Goal: Answer question/provide support: Share knowledge or assist other users

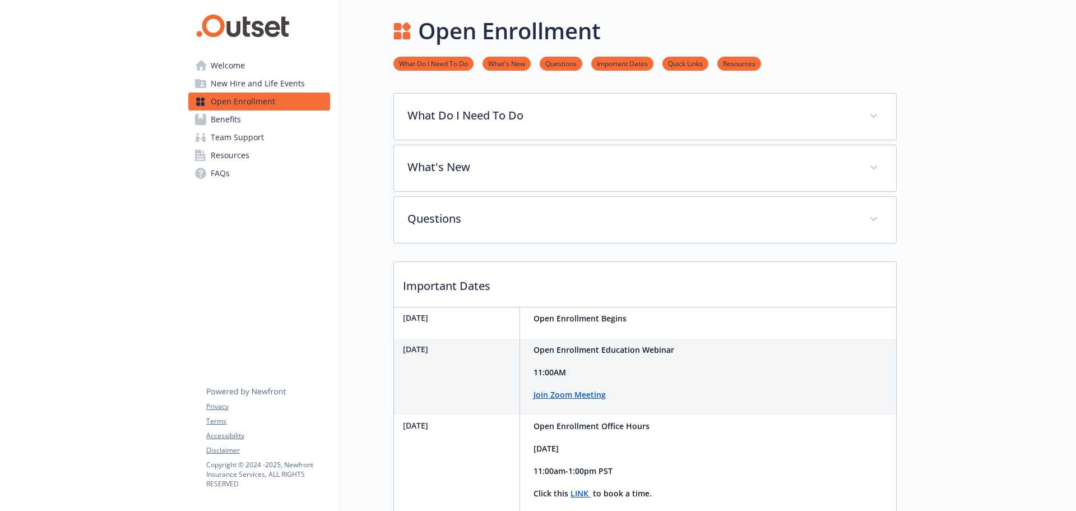
scroll to position [267, 0]
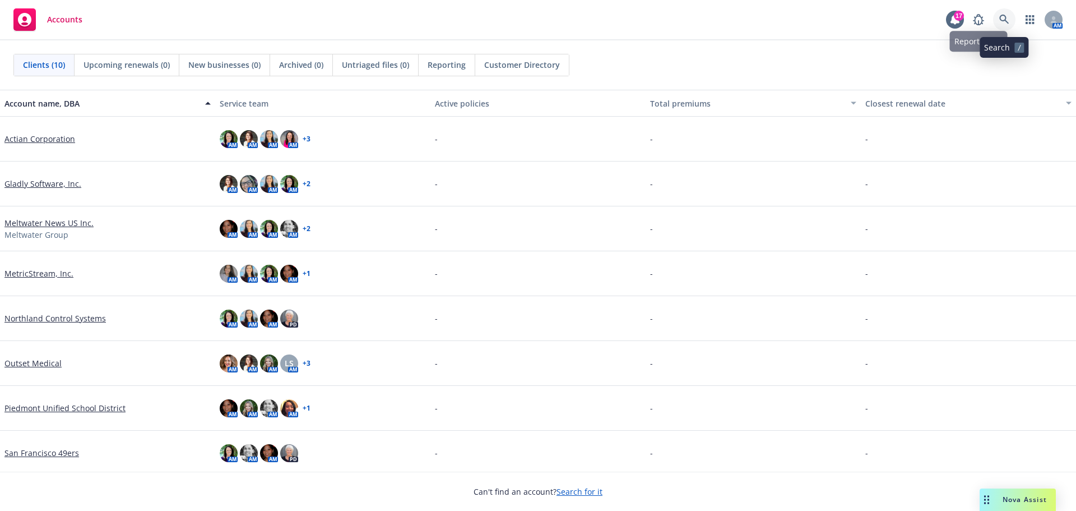
click at [1002, 20] on icon at bounding box center [1005, 20] width 10 height 10
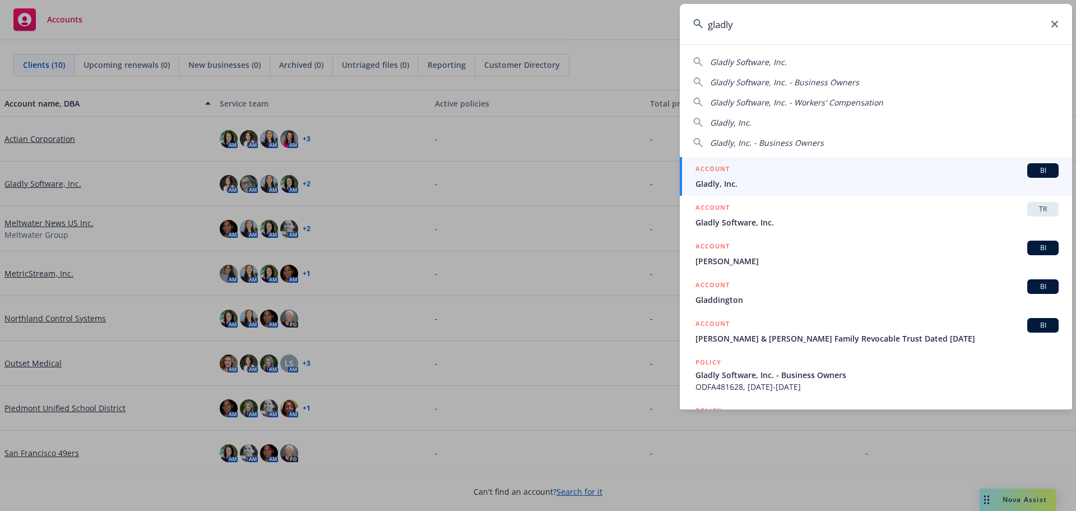
click at [766, 63] on span "Gladly Software, Inc." at bounding box center [748, 62] width 77 height 11
type input "Gladly Software, Inc."
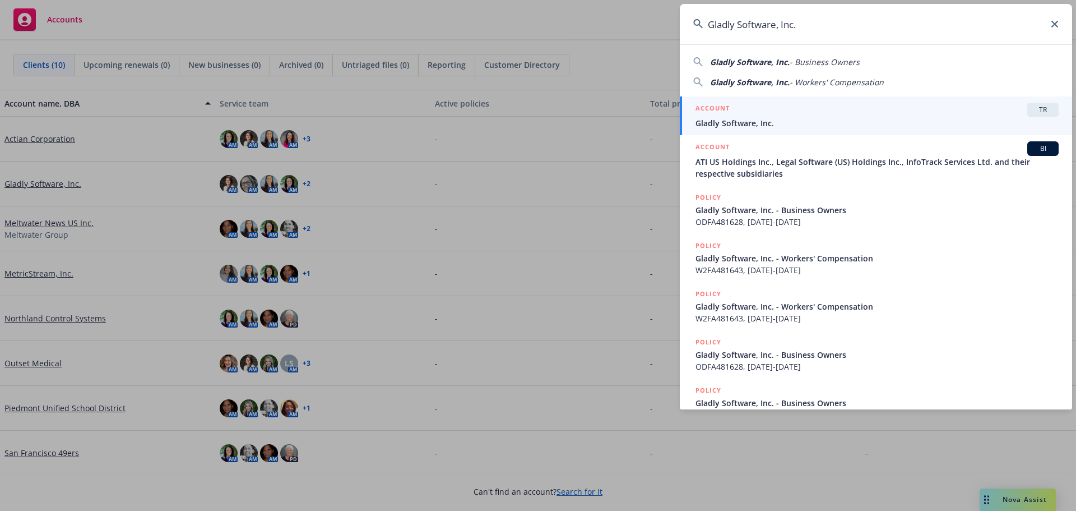
click at [741, 122] on span "Gladly Software, Inc." at bounding box center [877, 123] width 363 height 12
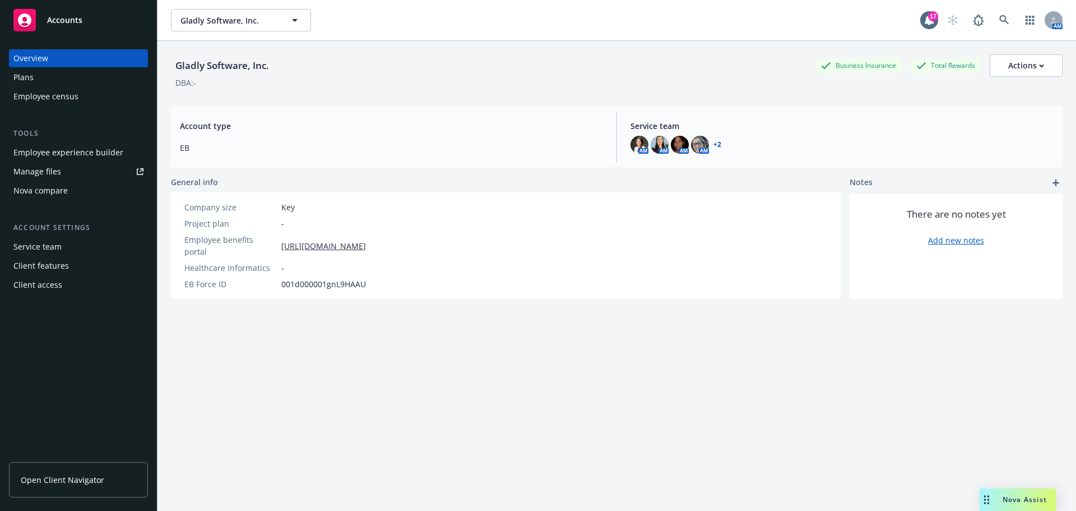
click at [1042, 501] on span "Nova Assist" at bounding box center [1025, 499] width 44 height 10
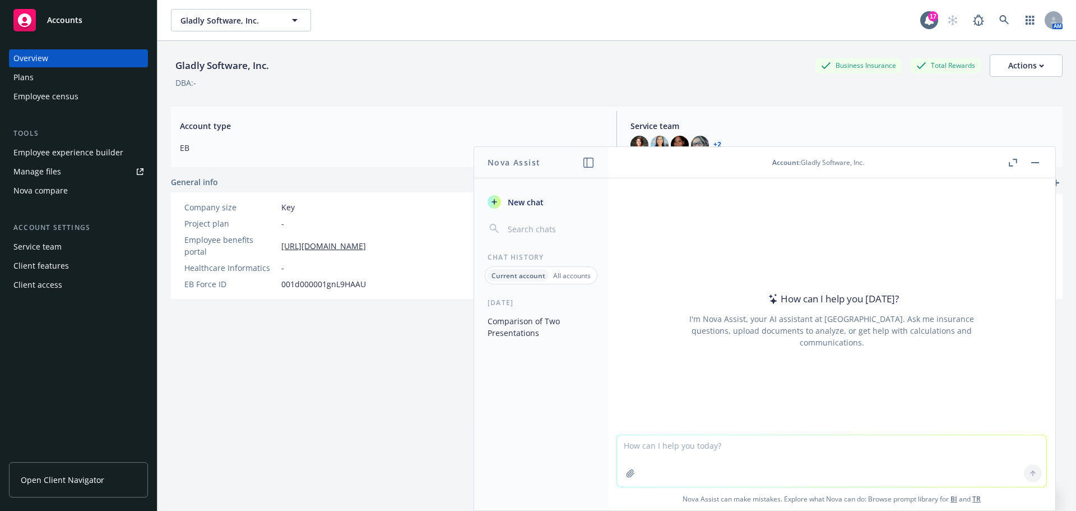
click at [980, 488] on button "Nova Assist" at bounding box center [1018, 499] width 76 height 22
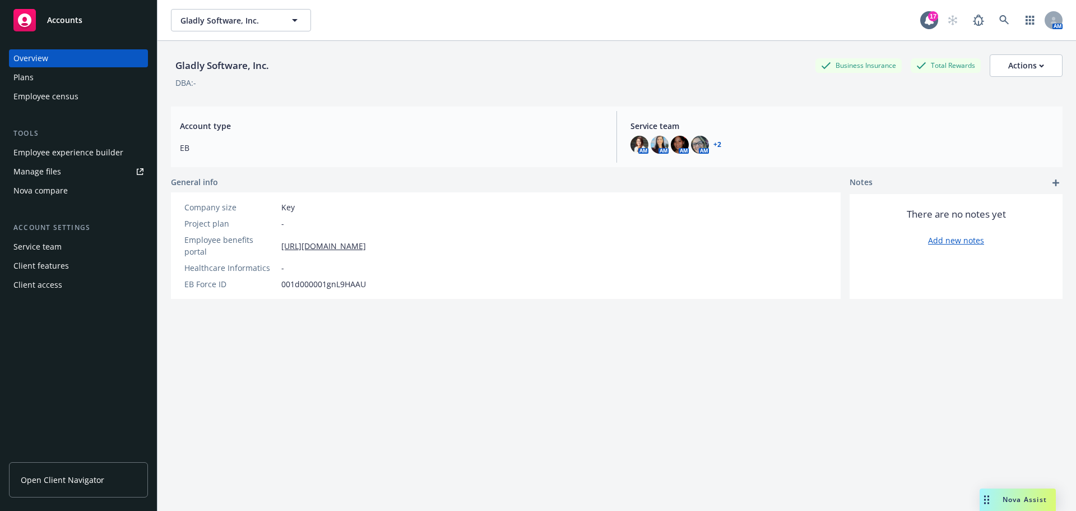
click at [1032, 493] on div "Nova Assist" at bounding box center [1018, 499] width 76 height 22
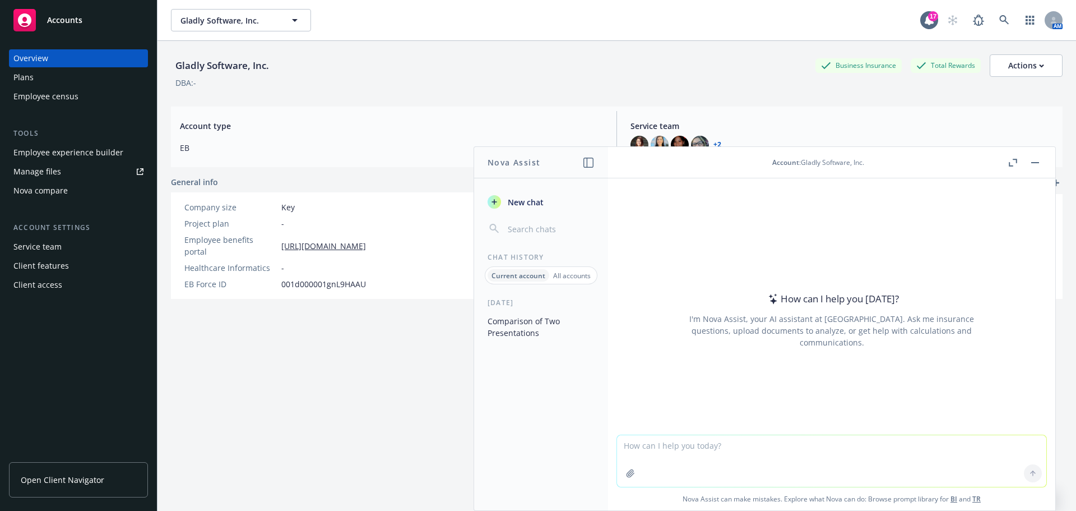
click at [526, 197] on span "New chat" at bounding box center [525, 202] width 38 height 12
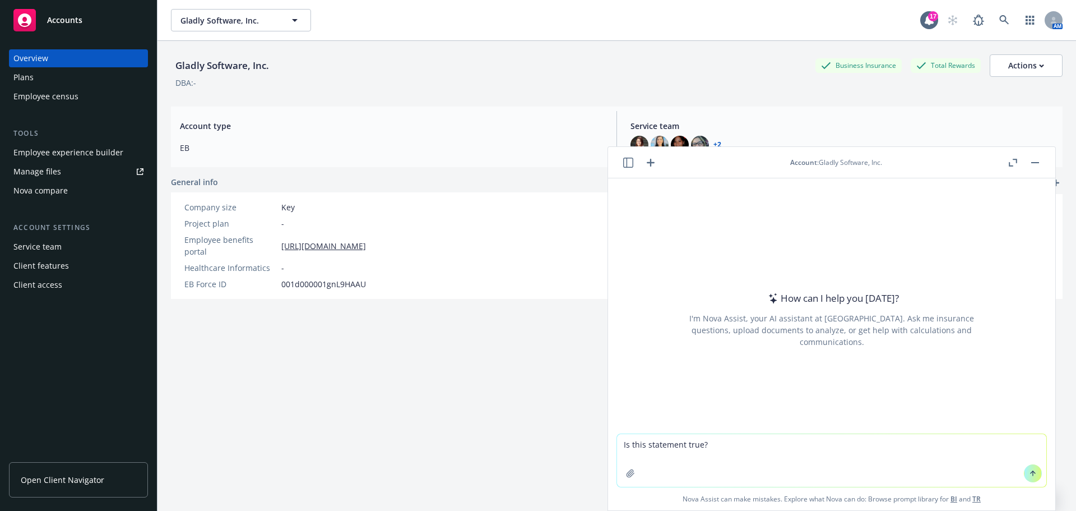
type textarea "Is this statement true?"
click at [762, 453] on textarea "Is this statement true?" at bounding box center [831, 460] width 429 height 53
paste textarea
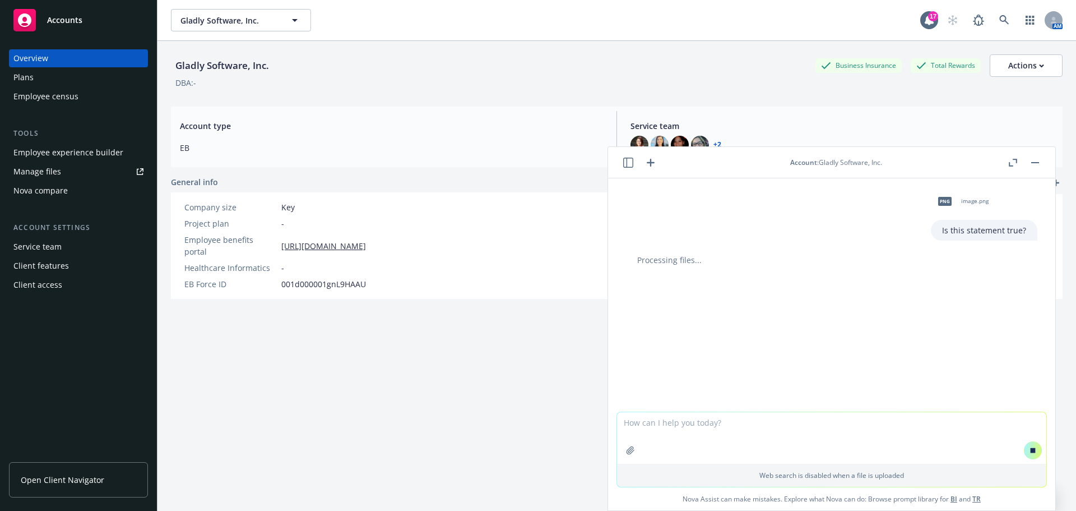
click at [947, 198] on div "png" at bounding box center [945, 201] width 24 height 24
click at [671, 424] on textarea at bounding box center [831, 438] width 429 height 52
click at [674, 396] on textarea at bounding box center [831, 385] width 429 height 52
click at [699, 423] on icon "button" at bounding box center [702, 423] width 6 height 6
click at [655, 423] on icon "button" at bounding box center [658, 423] width 6 height 6
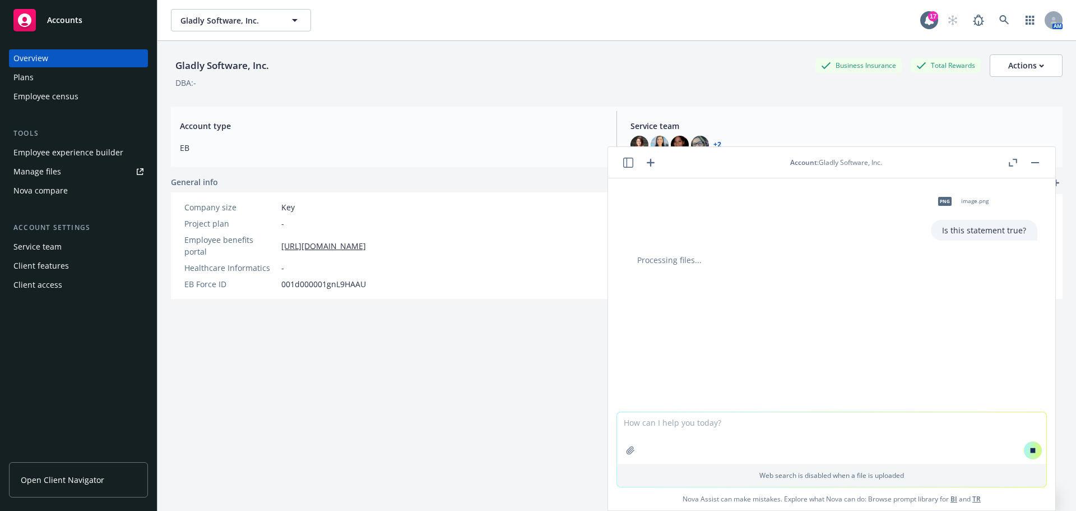
click at [684, 434] on textarea at bounding box center [831, 438] width 429 height 52
paste textarea "The Kaiser HMO plan offers an all-in-one approach to healthcare, with predictab…"
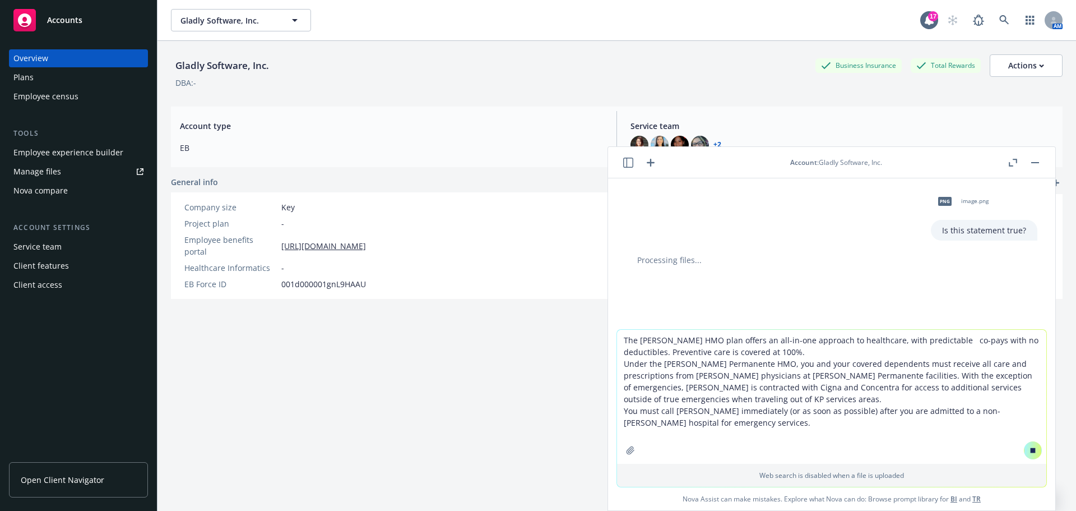
click at [622, 339] on textarea "The Kaiser HMO plan offers an all-in-one approach to healthcare, with predictab…" at bounding box center [831, 397] width 429 height 134
type textarea "Is this correct? The Kaiser HMO plan offers an all-in-one approach to healthcar…"
click at [1031, 451] on icon at bounding box center [1033, 449] width 5 height 5
click at [650, 163] on icon "button" at bounding box center [651, 163] width 8 height 8
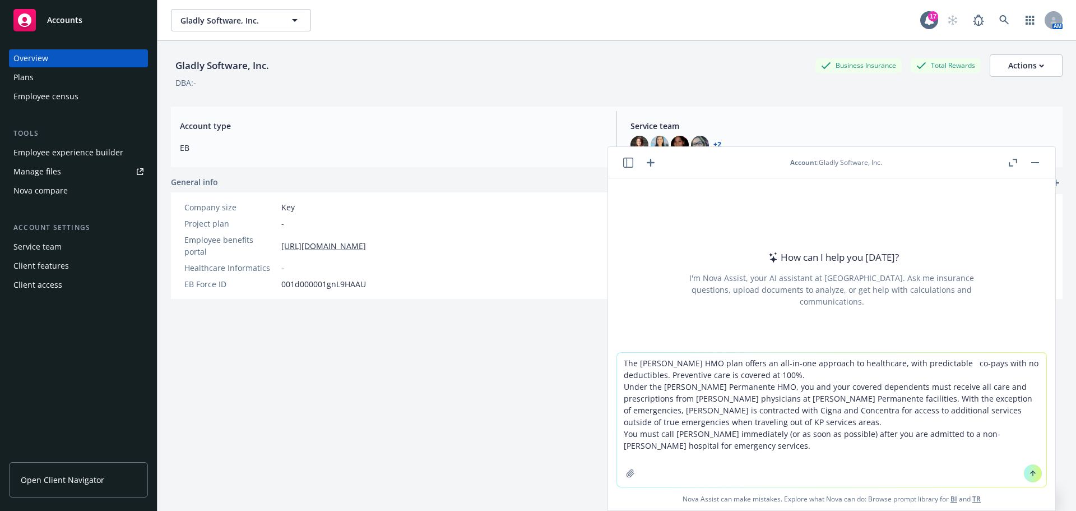
click at [624, 362] on textarea "The Kaiser HMO plan offers an all-in-one approach to healthcare, with predictab…" at bounding box center [831, 420] width 429 height 134
click at [621, 360] on textarea "The Kaiser HMO plan offers an all-in-one approach to healthcare, with predictab…" at bounding box center [831, 420] width 429 height 134
type textarea "is this correct? The Kaiser HMO plan offers an all-in-one approach to healthcar…"
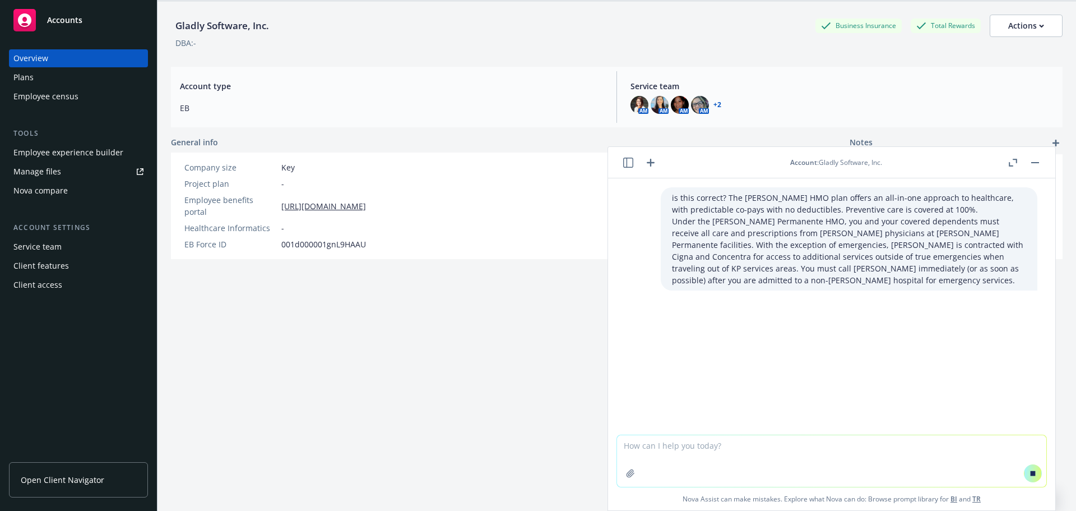
scroll to position [41, 0]
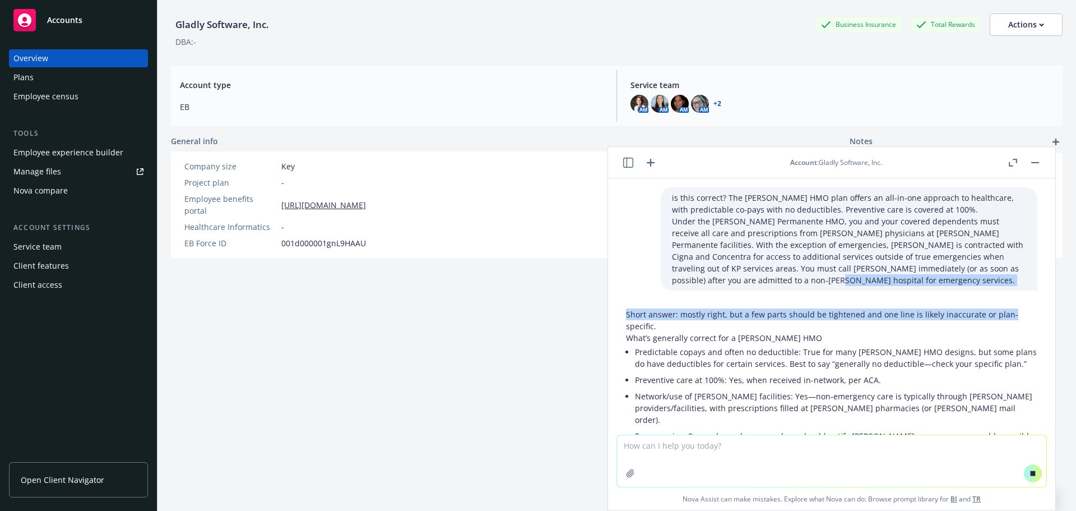
drag, startPoint x: 1038, startPoint y: 283, endPoint x: 1038, endPoint y: 304, distance: 21.3
click at [1038, 304] on div "is this correct? The Kaiser HMO plan offers an all-in-one approach to healthcar…" at bounding box center [831, 306] width 447 height 256
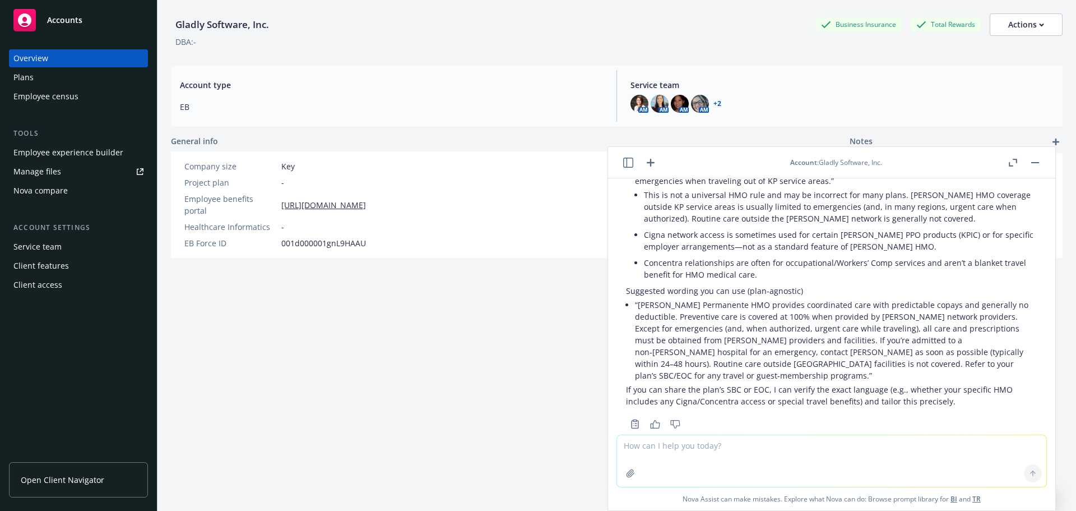
scroll to position [307, 0]
